Goal: Transaction & Acquisition: Purchase product/service

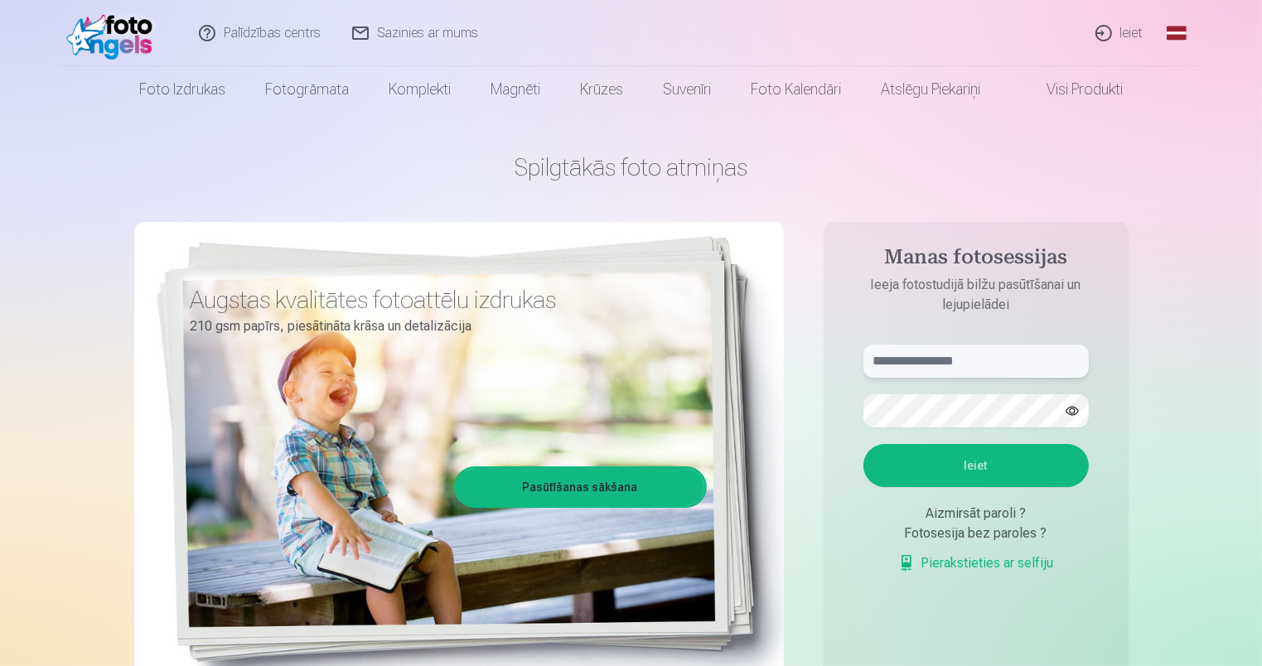
click at [929, 367] on input "text" at bounding box center [976, 361] width 225 height 33
click at [1069, 409] on button "button" at bounding box center [1072, 410] width 31 height 31
drag, startPoint x: 894, startPoint y: 368, endPoint x: 878, endPoint y: 365, distance: 15.9
click at [878, 365] on input "**********" at bounding box center [976, 361] width 225 height 33
type input "**********"
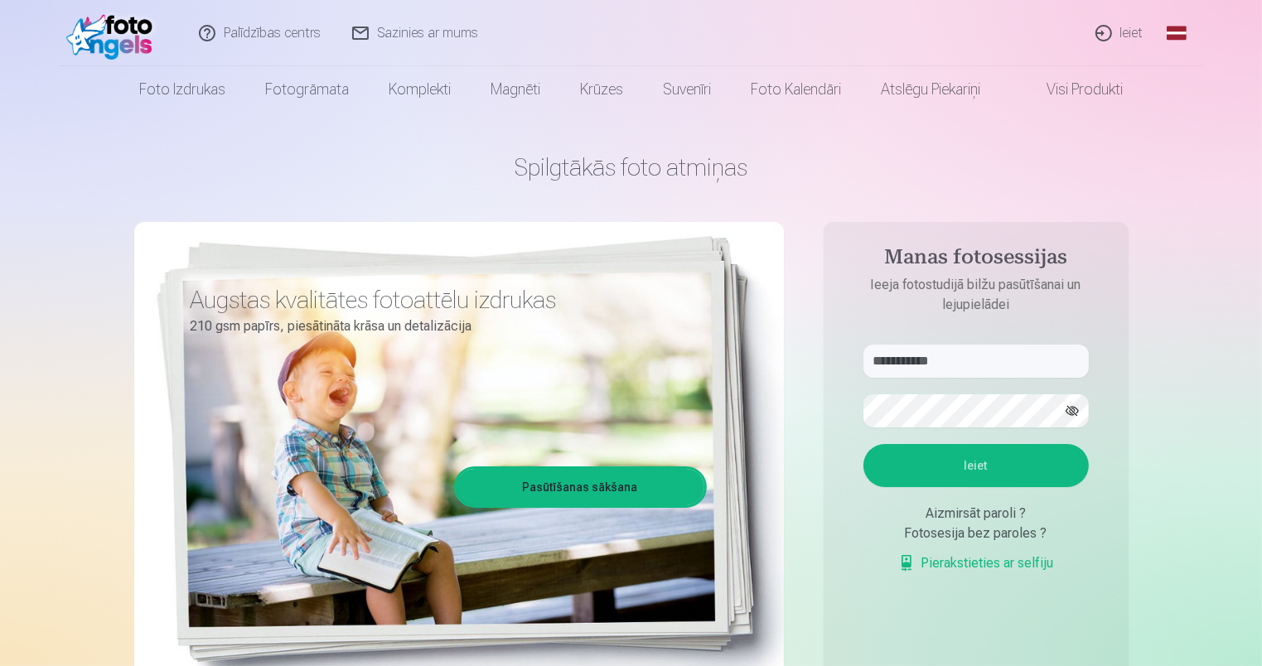
click at [1049, 462] on button "Ieiet" at bounding box center [976, 465] width 225 height 43
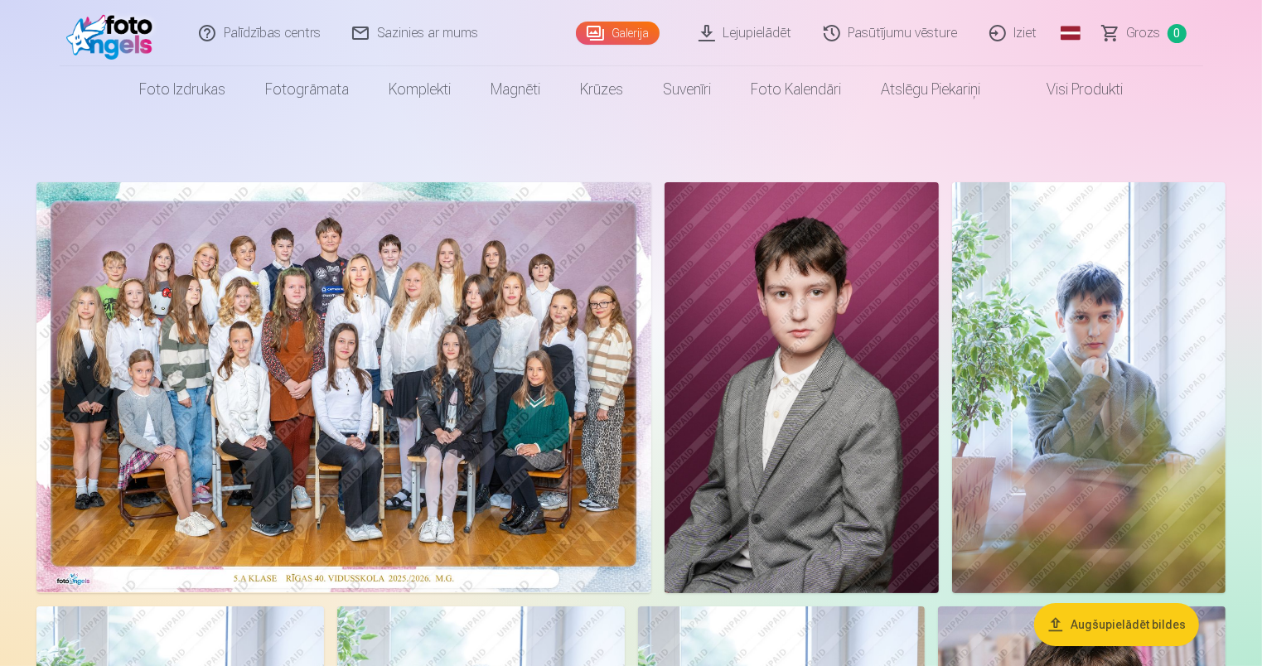
click at [464, 288] on img at bounding box center [343, 387] width 615 height 410
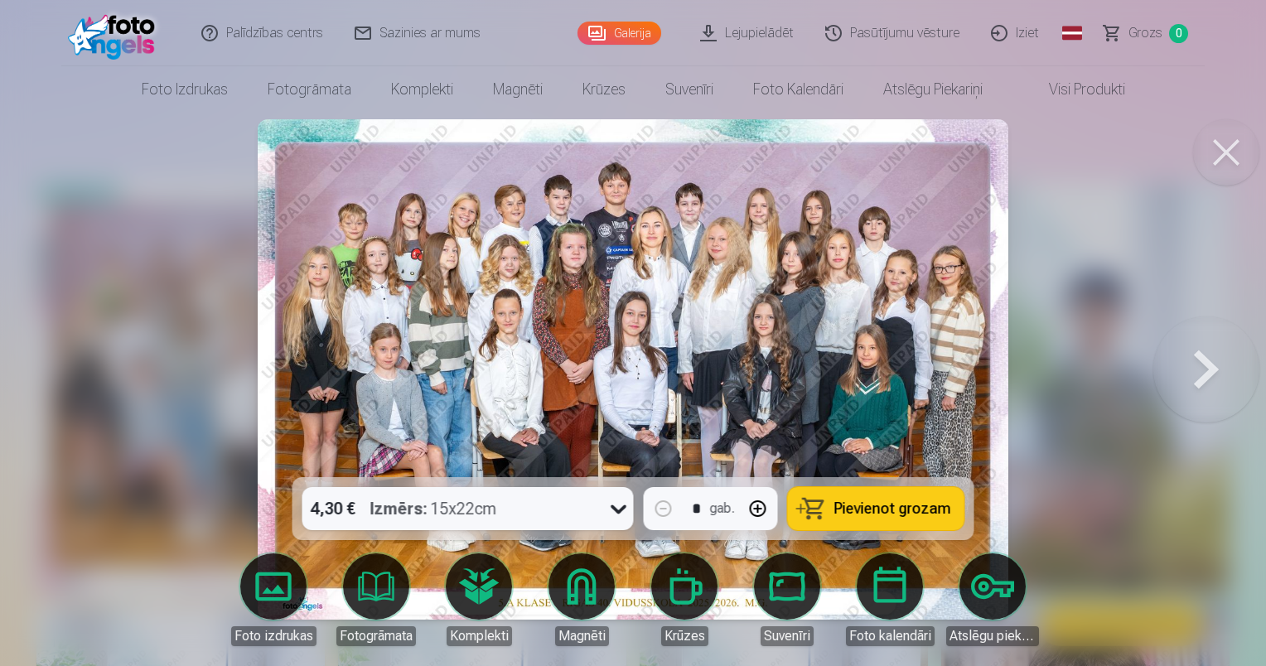
click at [653, 288] on img at bounding box center [633, 369] width 750 height 501
click at [1243, 150] on button at bounding box center [1226, 152] width 66 height 66
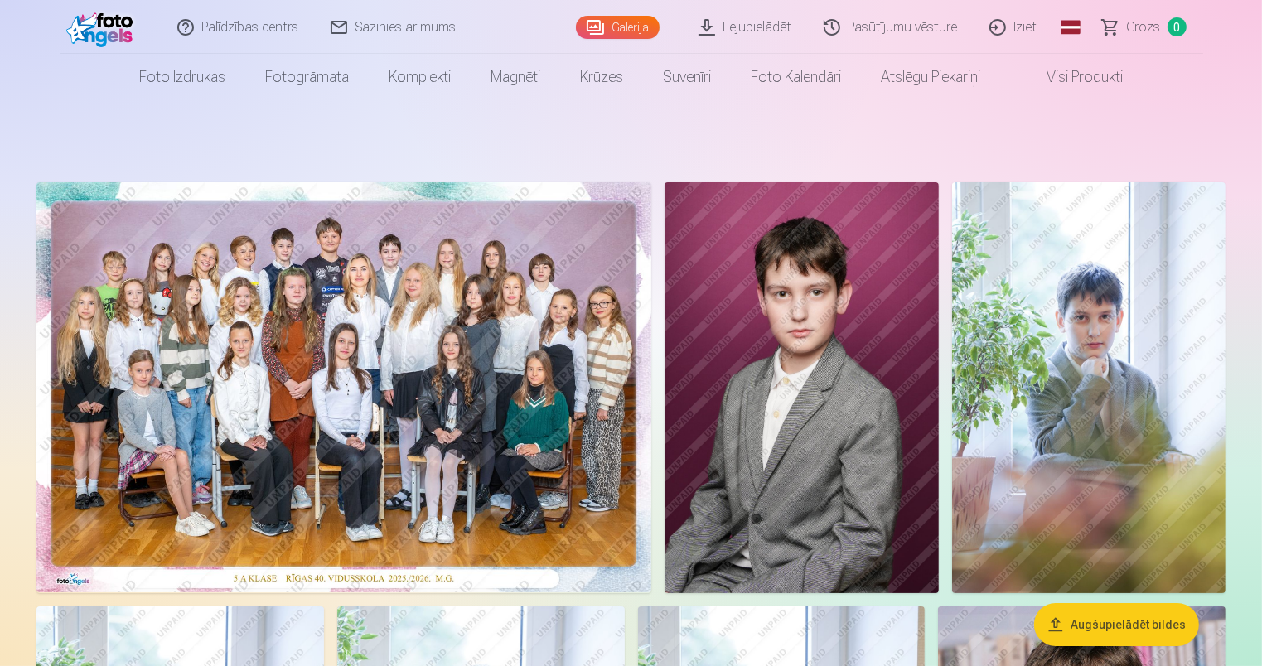
scroll to position [83, 0]
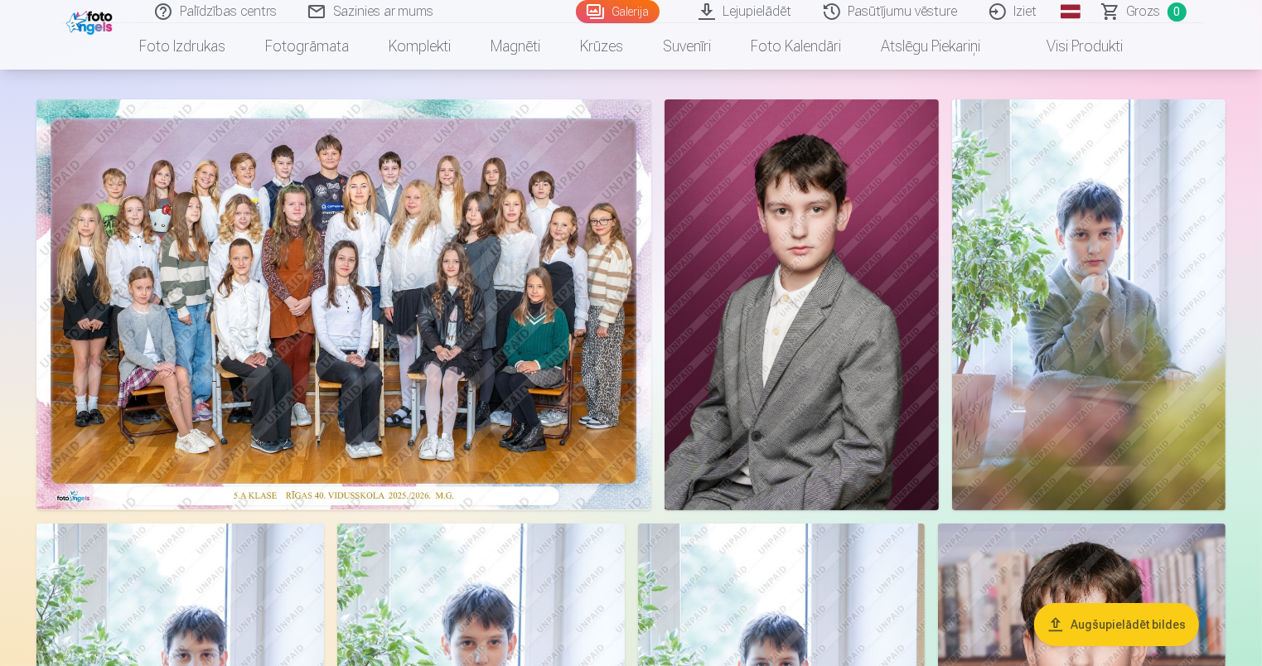
click at [1120, 219] on img at bounding box center [1088, 304] width 273 height 411
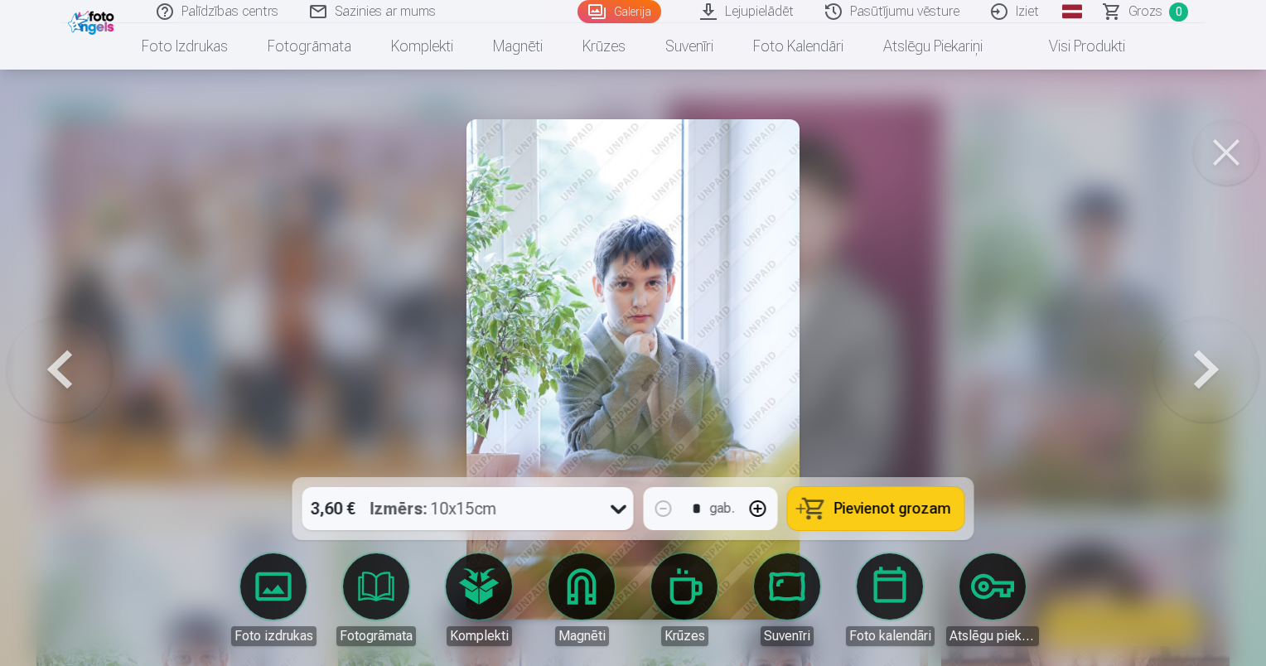
click at [1222, 159] on button at bounding box center [1226, 152] width 66 height 66
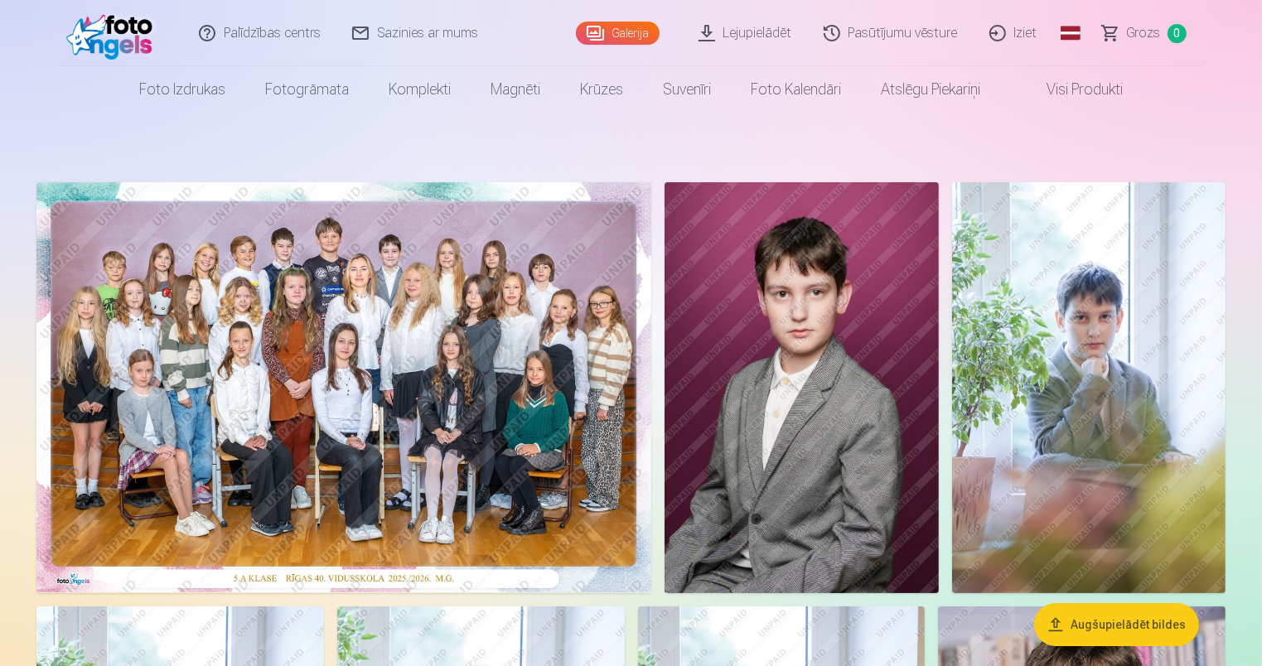
click at [1146, 308] on img at bounding box center [1088, 387] width 273 height 411
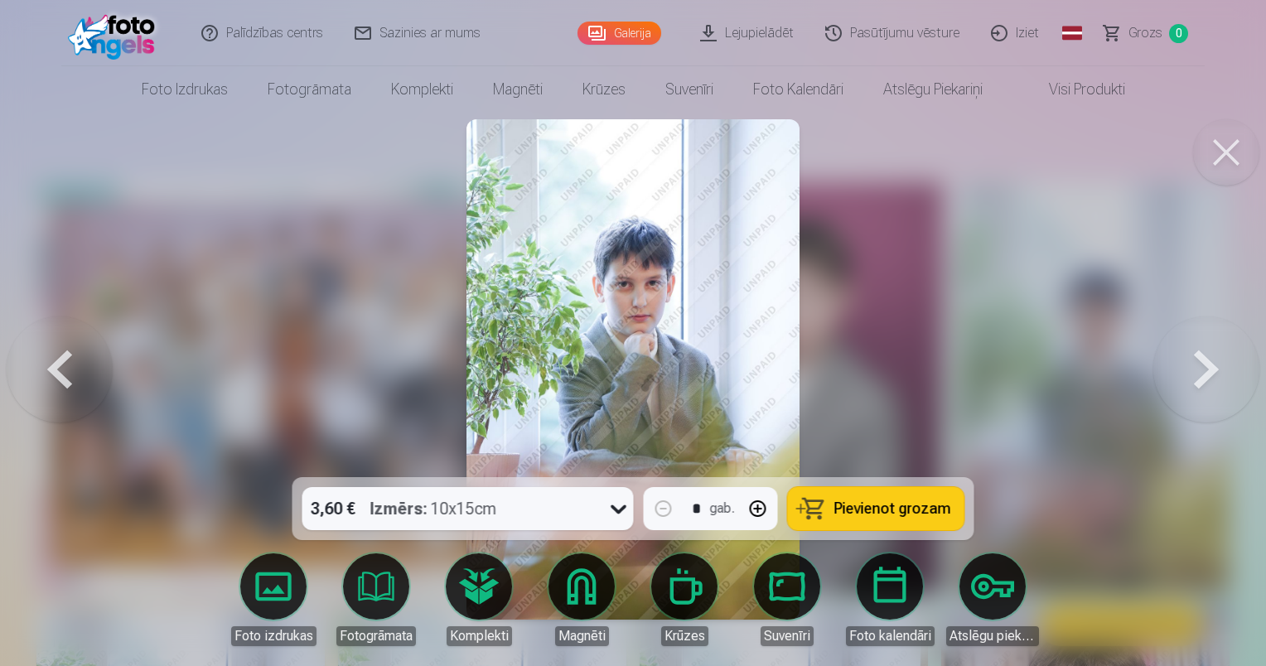
click at [1210, 153] on button at bounding box center [1226, 152] width 66 height 66
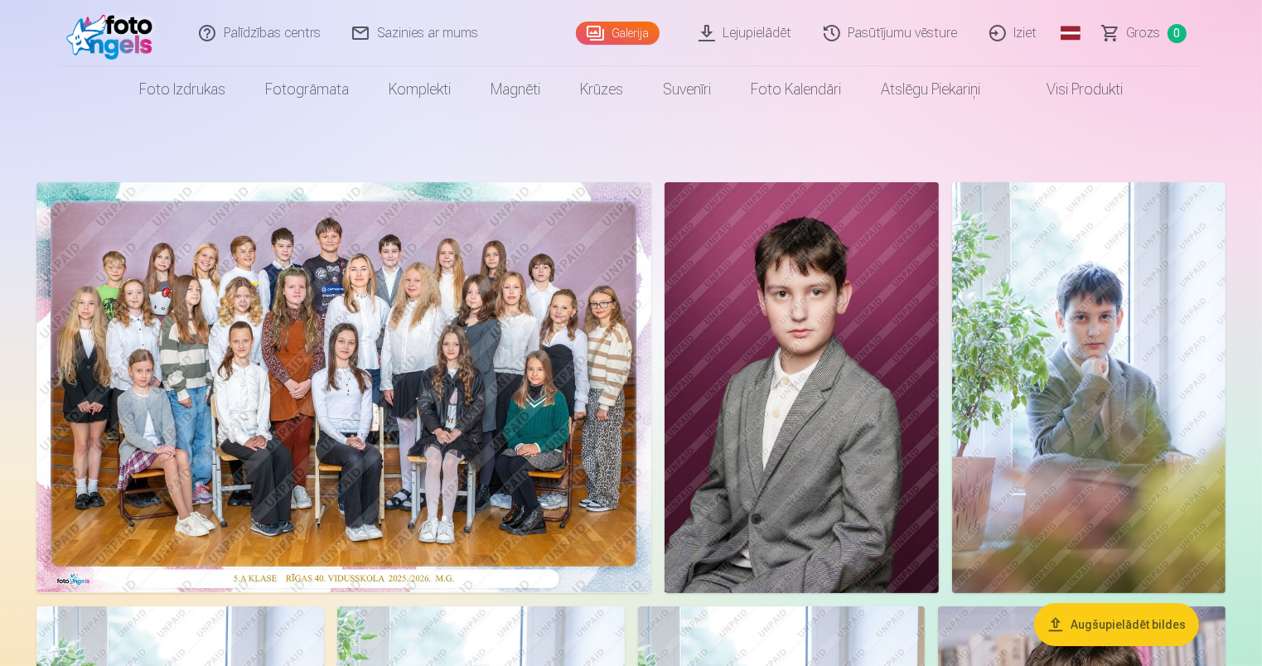
click at [1216, 104] on nav "Foto izdrukas Augstas kvalitātes fotoattēlu izdrukas 210 gsm papīrs, piesātināt…" at bounding box center [631, 89] width 1262 height 46
